Goal: Find specific page/section: Find specific page/section

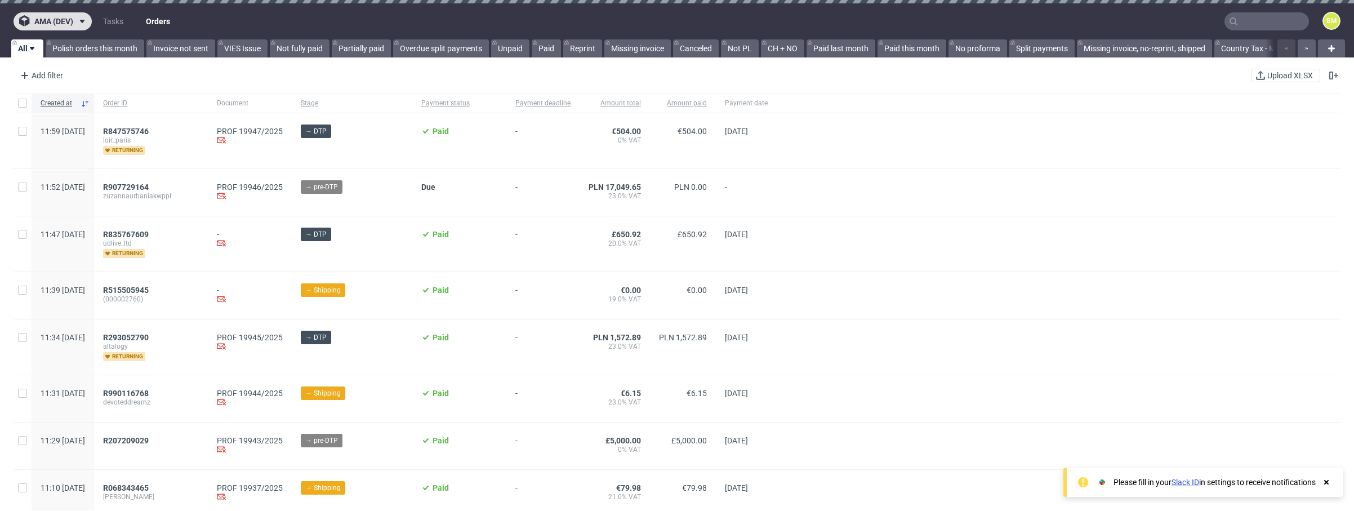
click at [83, 21] on use at bounding box center [82, 21] width 5 height 3
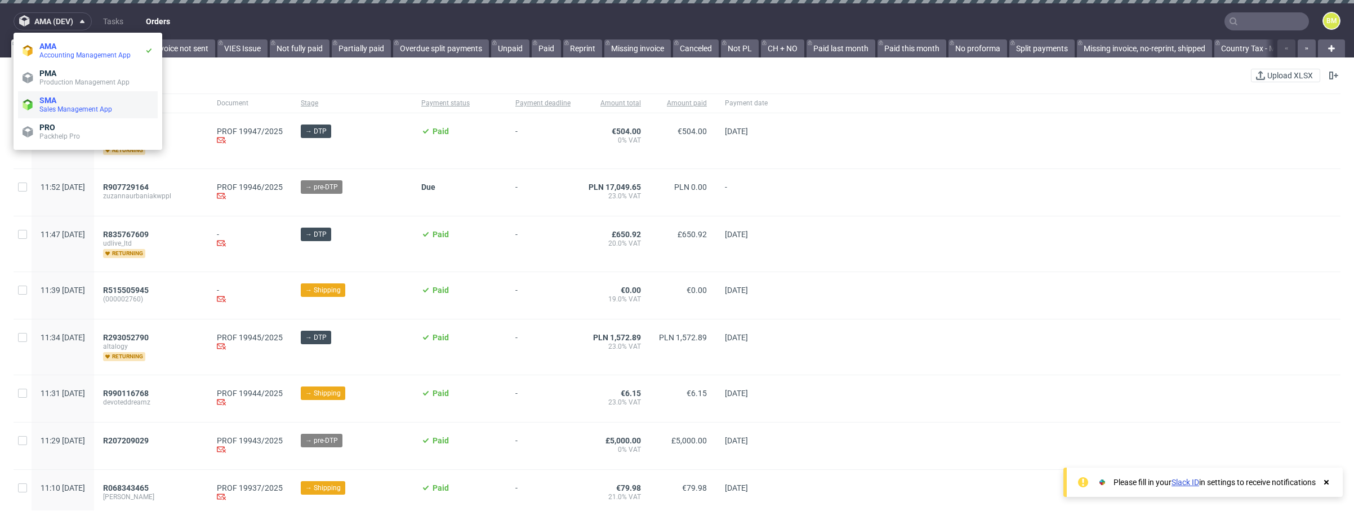
click at [82, 104] on span "SMA" at bounding box center [96, 100] width 114 height 9
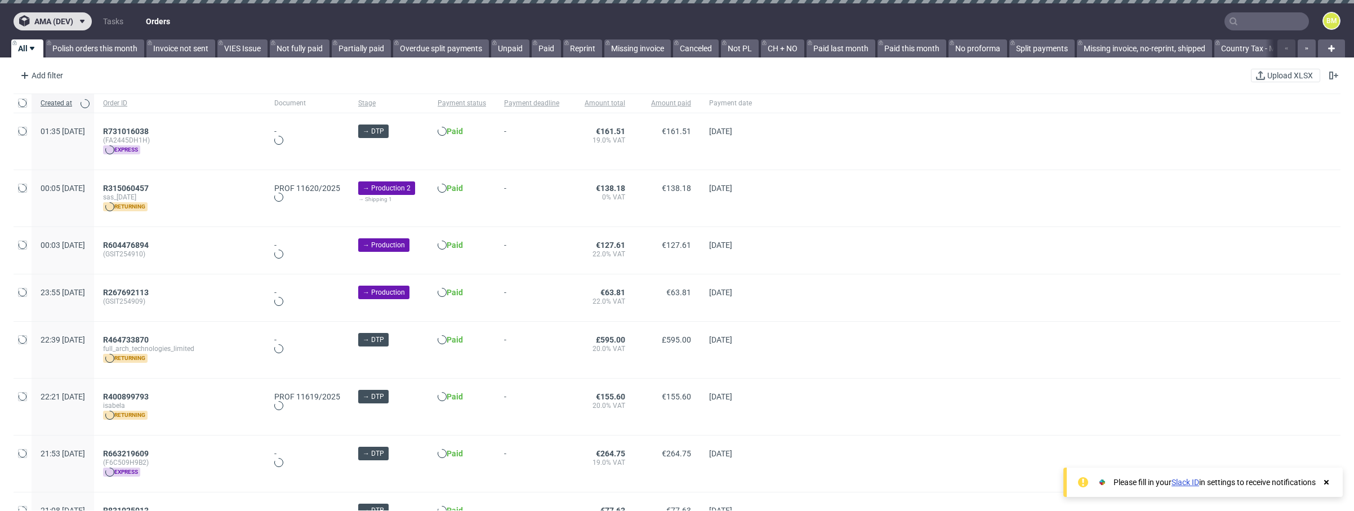
click at [75, 23] on span at bounding box center [80, 21] width 14 height 9
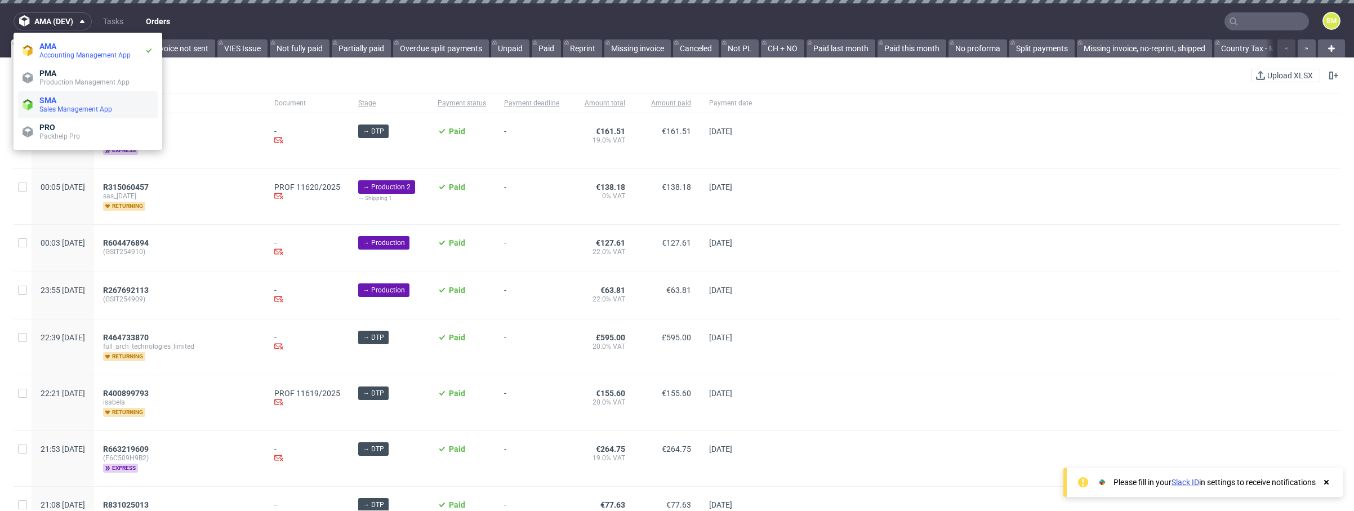
click at [72, 98] on span "SMA" at bounding box center [96, 100] width 114 height 9
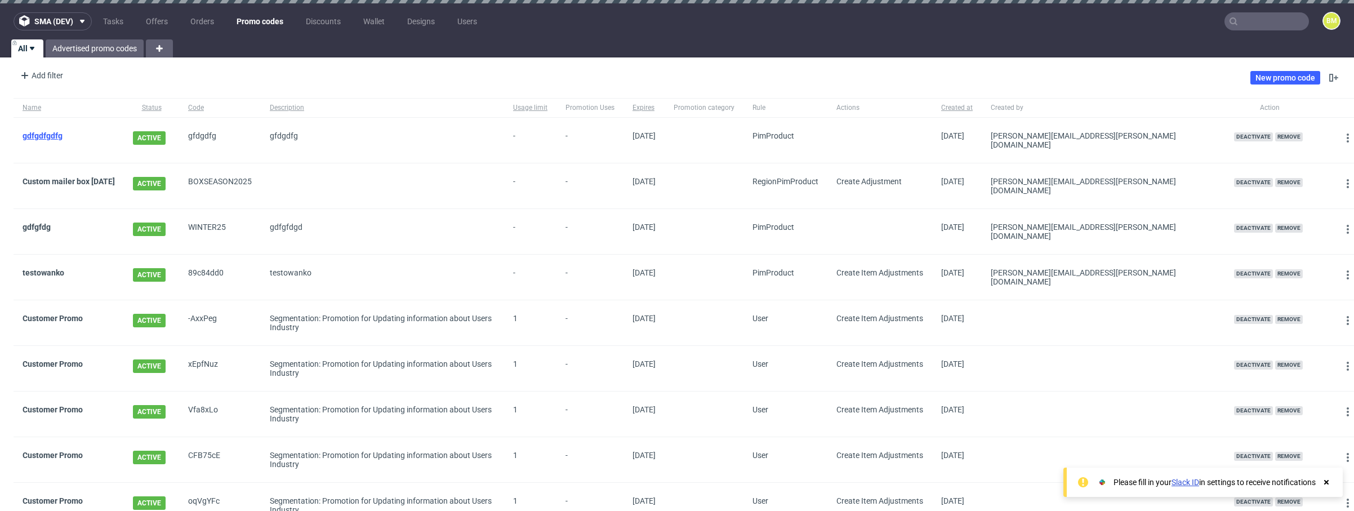
click at [51, 131] on link "gdfgdfgdfg" at bounding box center [43, 135] width 40 height 9
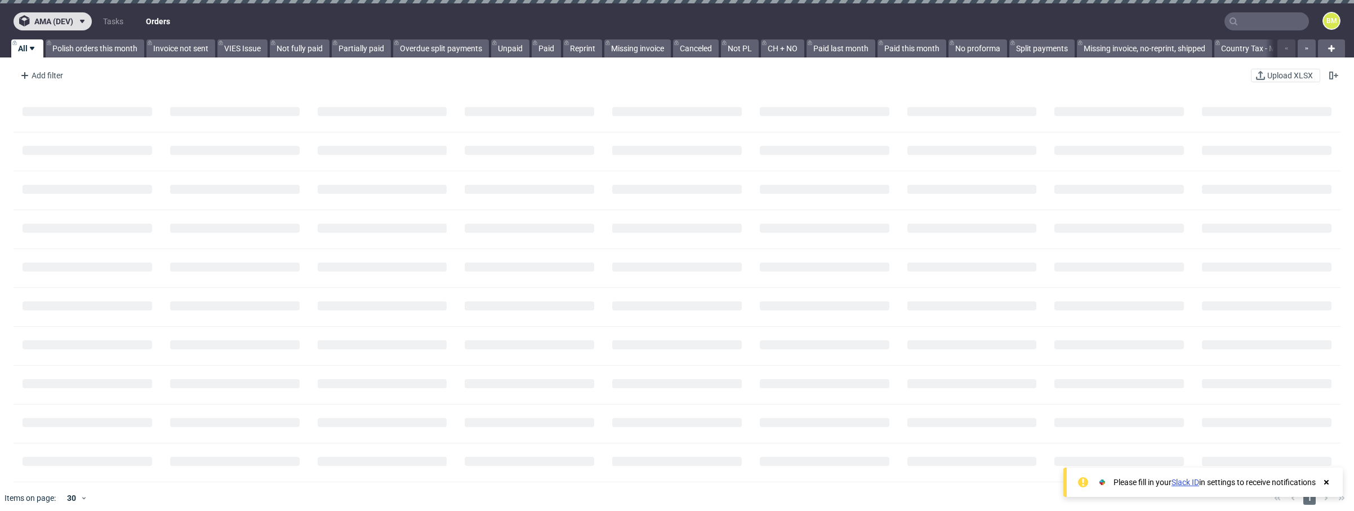
click at [83, 20] on use at bounding box center [82, 21] width 5 height 3
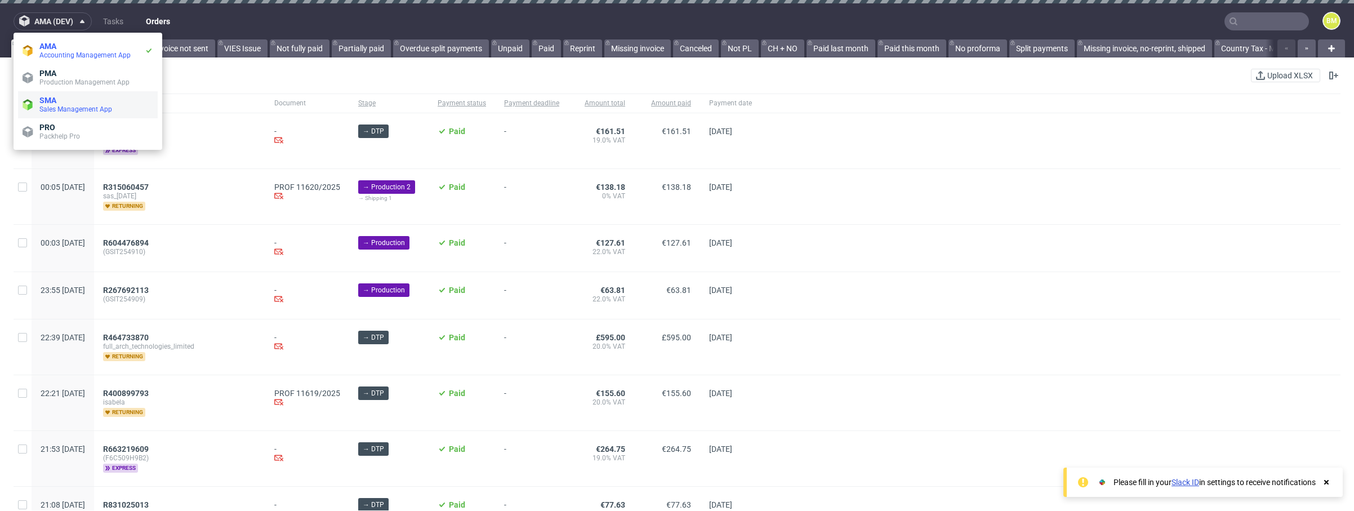
click at [77, 100] on span "SMA" at bounding box center [96, 100] width 114 height 9
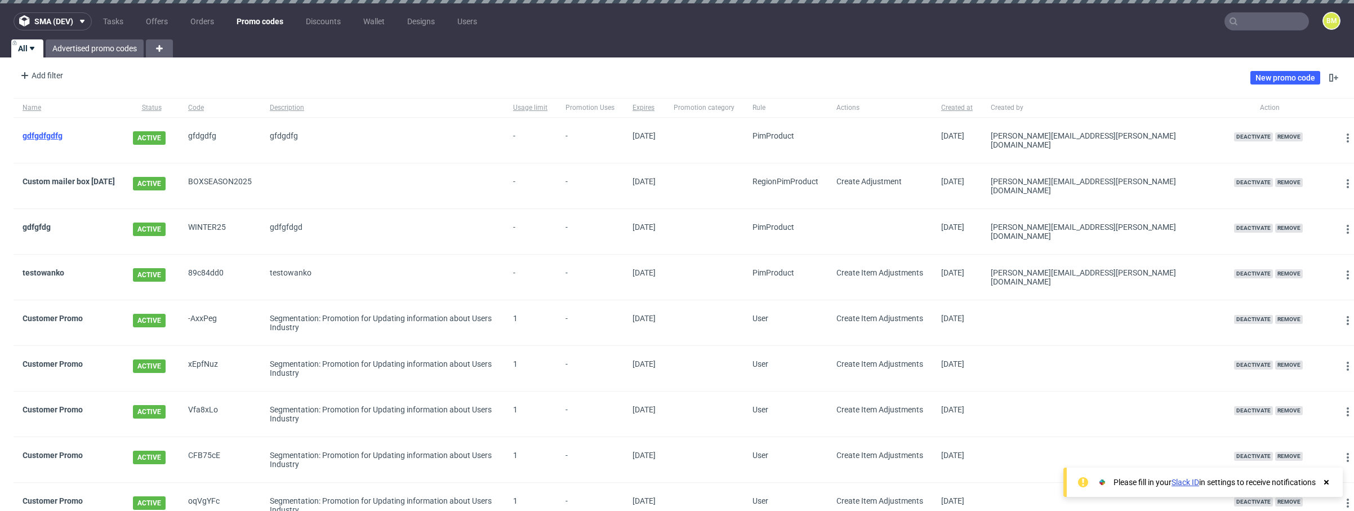
click at [56, 136] on link "gdfgdfgdfg" at bounding box center [43, 135] width 40 height 9
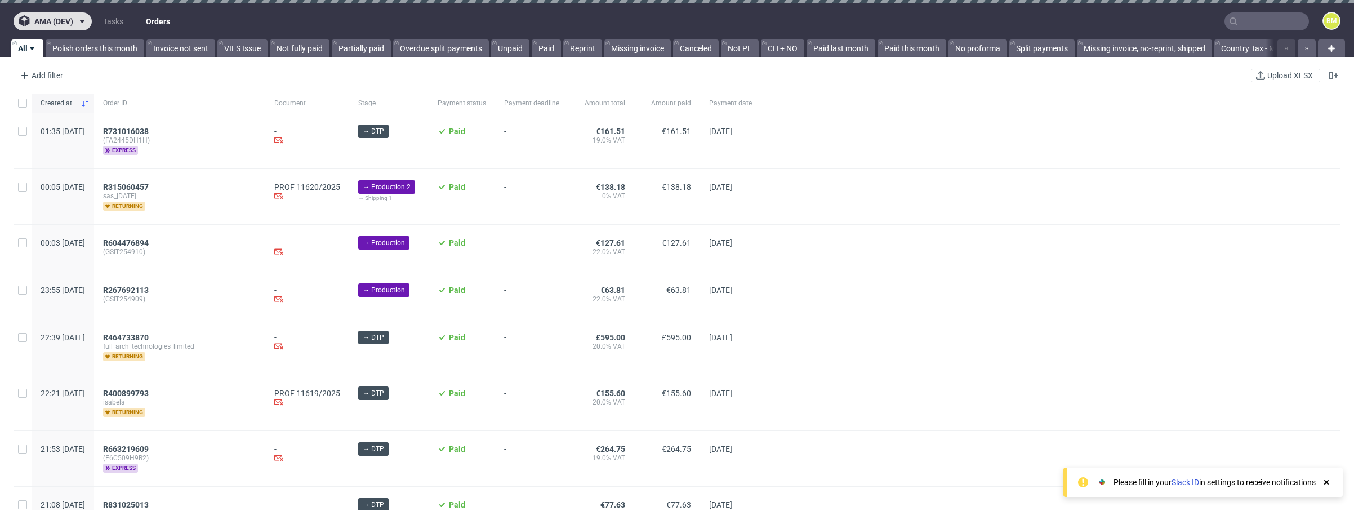
click at [70, 20] on span "ama (dev)" at bounding box center [53, 21] width 39 height 8
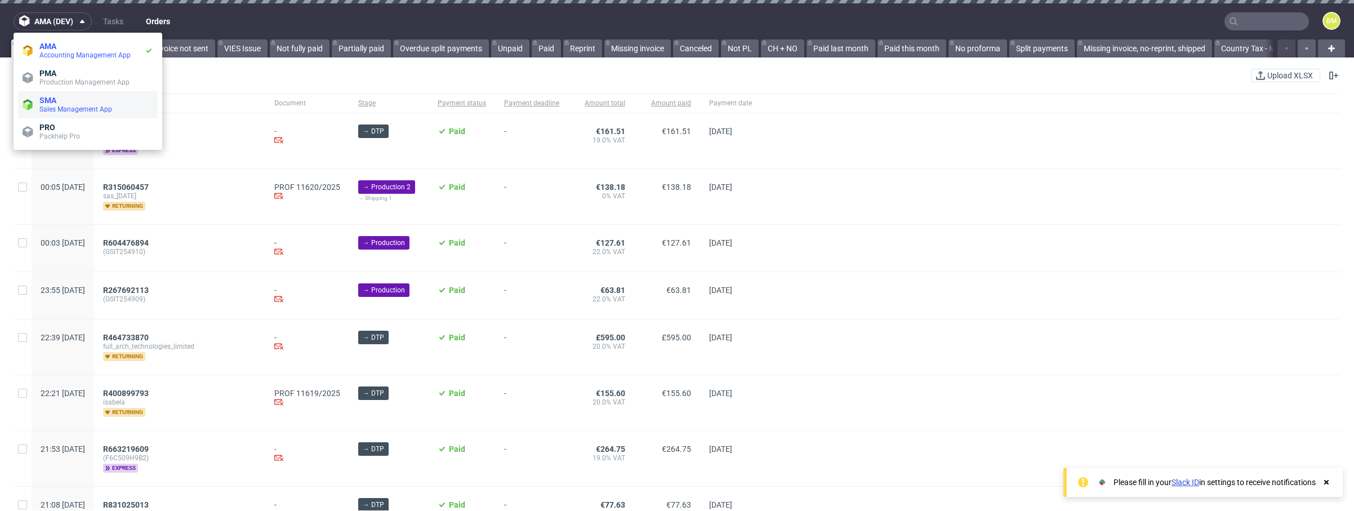
click at [72, 102] on span "SMA" at bounding box center [96, 100] width 114 height 9
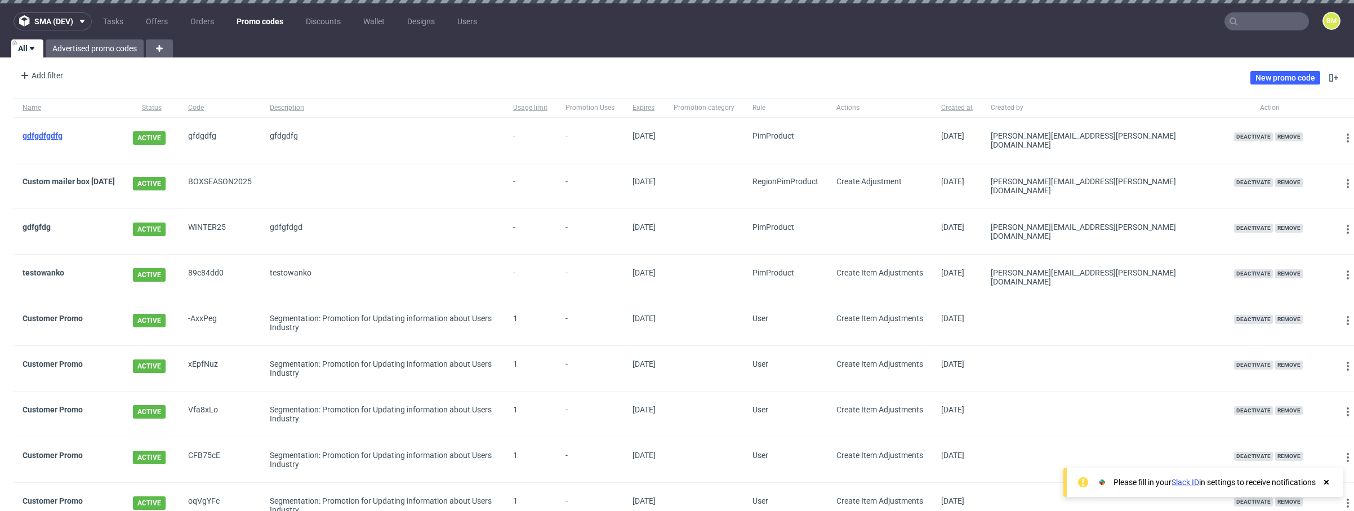
click at [43, 139] on link "gdfgdfgdfg" at bounding box center [43, 135] width 40 height 9
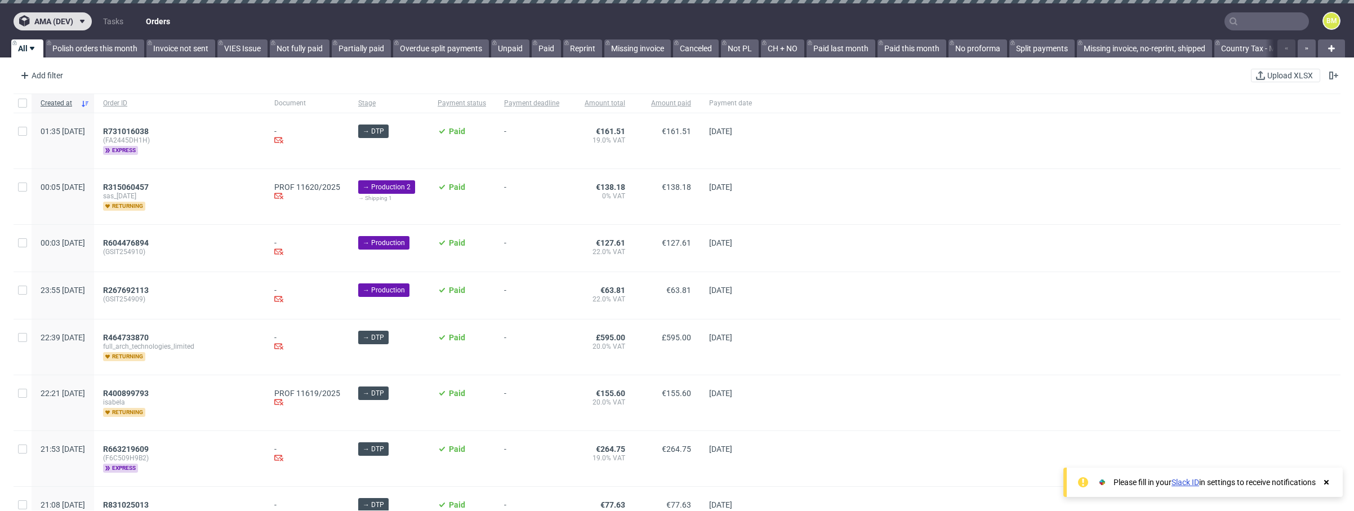
click at [82, 19] on icon at bounding box center [82, 21] width 9 height 9
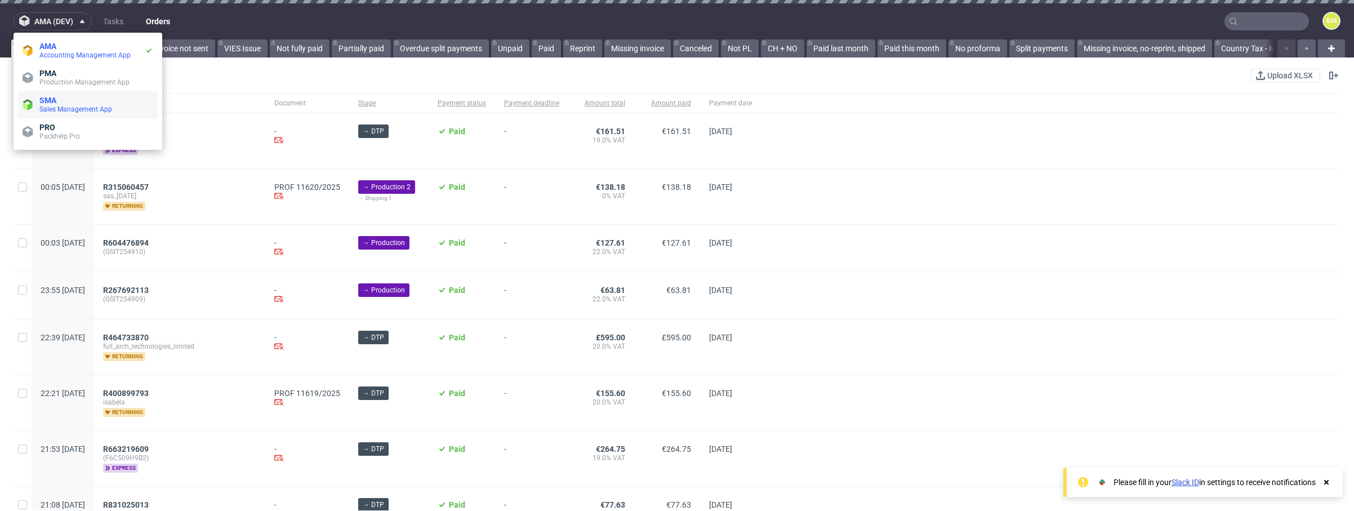
click at [82, 107] on span "Sales Management App" at bounding box center [75, 109] width 73 height 8
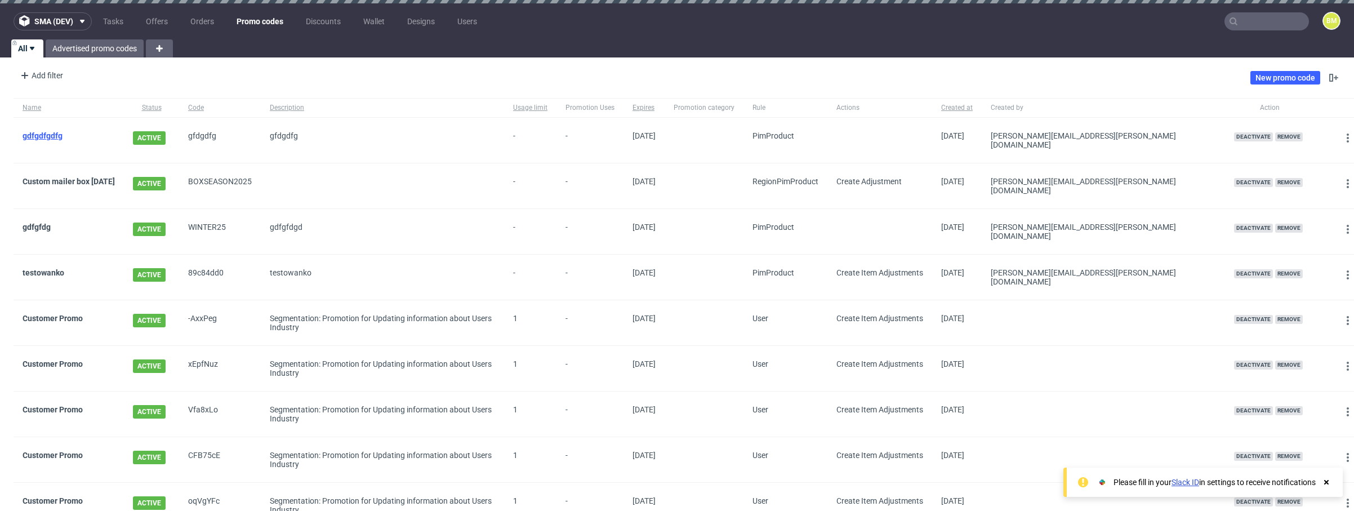
click at [50, 132] on link "gdfgdfgdfg" at bounding box center [43, 135] width 40 height 9
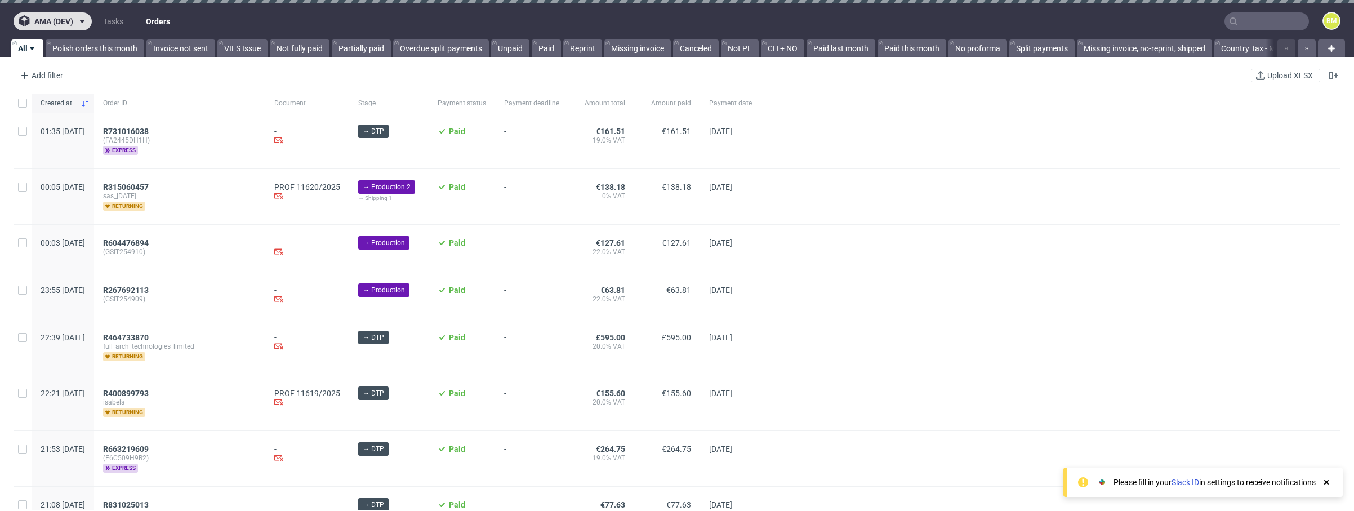
click at [81, 19] on icon at bounding box center [82, 21] width 9 height 9
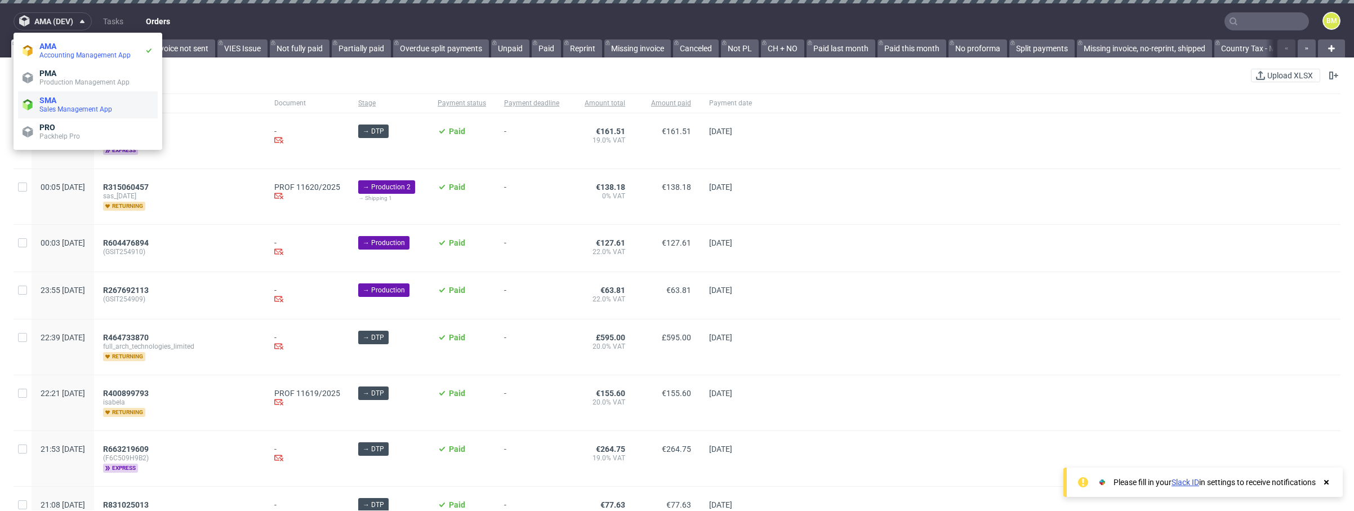
click at [72, 109] on span "Sales Management App" at bounding box center [75, 109] width 73 height 8
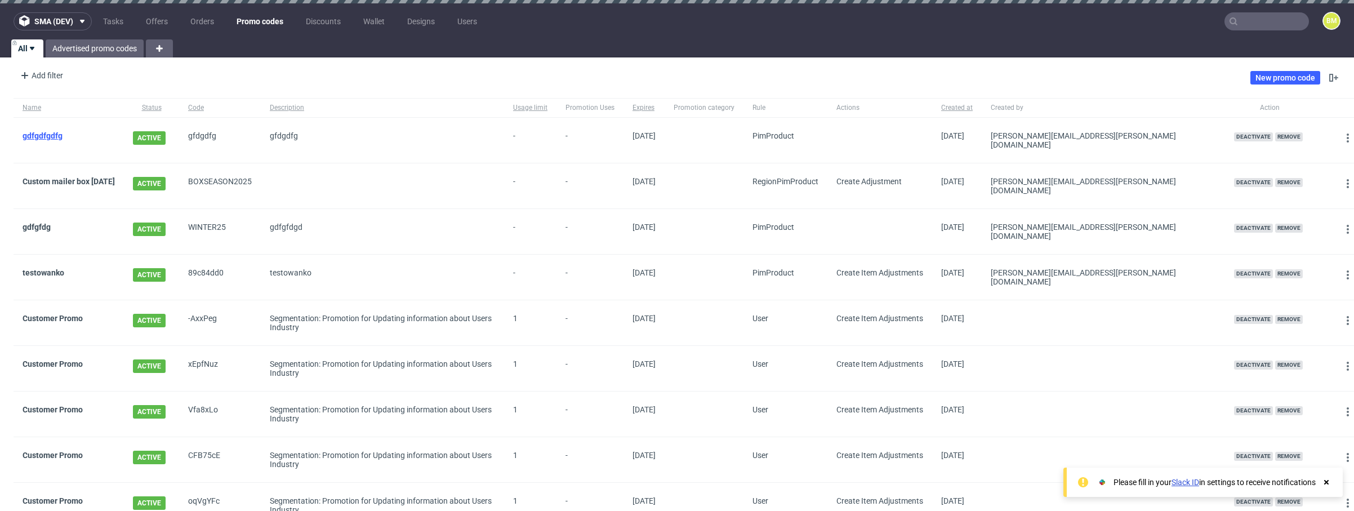
click at [50, 137] on link "gdfgdfgdfg" at bounding box center [43, 135] width 40 height 9
